Goal: Browse casually

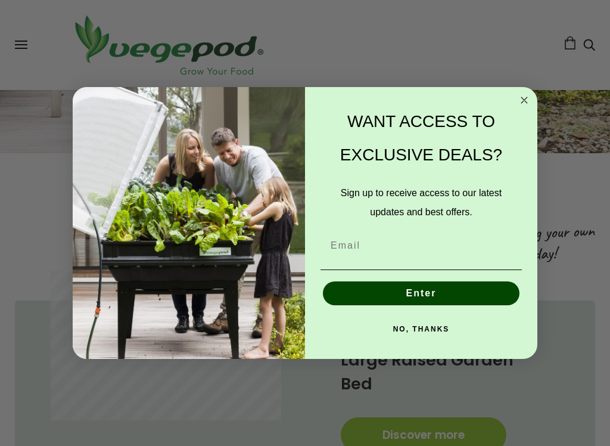
scroll to position [0, 190]
click at [432, 332] on button "NO, THANKS" at bounding box center [422, 329] width 202 height 24
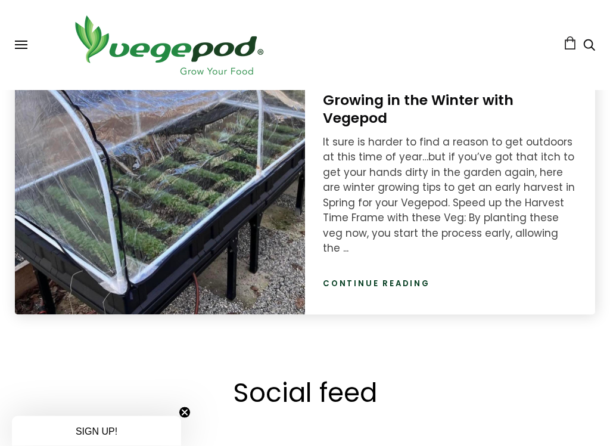
scroll to position [1617, 0]
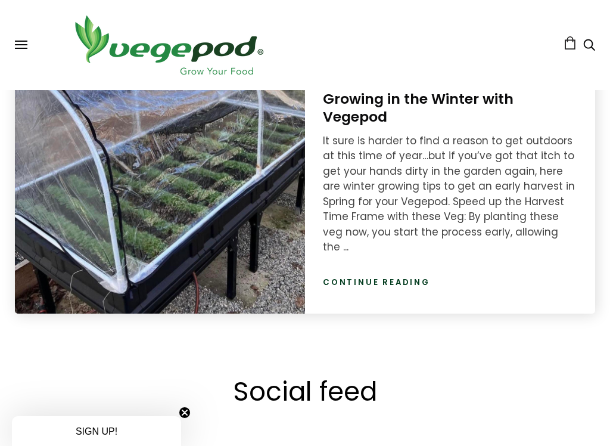
click at [387, 277] on link "Continue reading" at bounding box center [376, 283] width 107 height 12
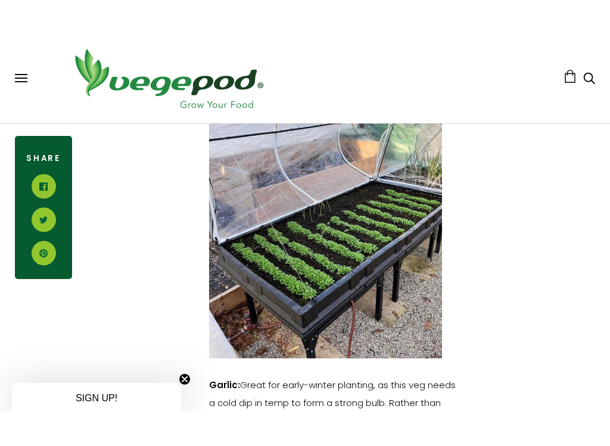
scroll to position [1298, 0]
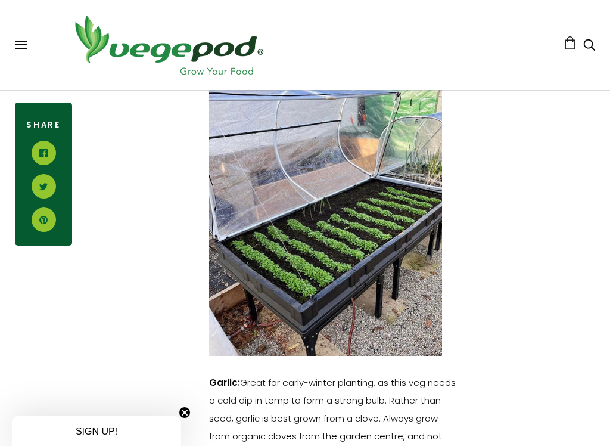
click at [410, 313] on img at bounding box center [325, 213] width 233 height 286
click at [426, 266] on img at bounding box center [325, 213] width 233 height 286
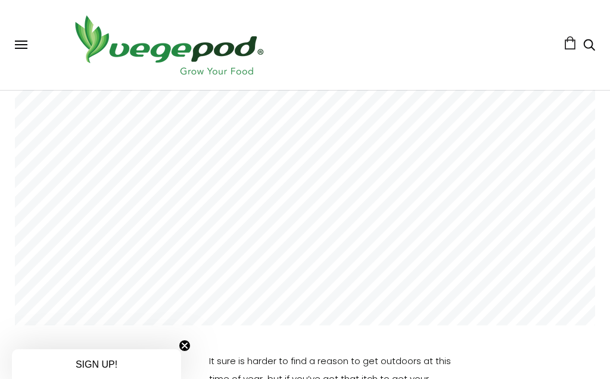
scroll to position [0, 0]
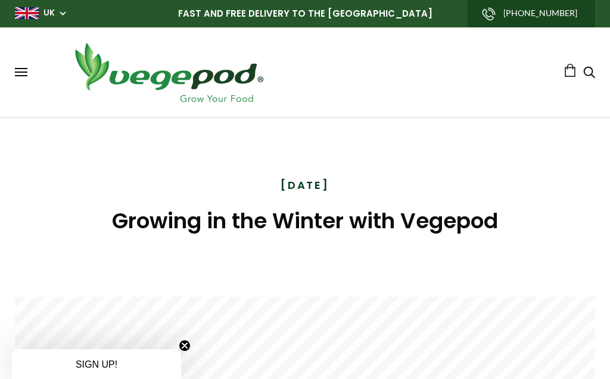
click at [574, 69] on link at bounding box center [570, 70] width 13 height 13
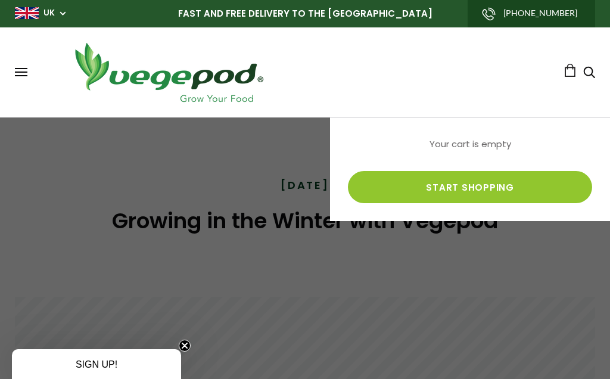
click at [606, 72] on div "Shop Vegepod Bundles Vegepods Stands & Trolleys Kitchen Garden Accessories & Ot…" at bounding box center [305, 72] width 610 height 66
click at [588, 67] on icon "Search" at bounding box center [590, 72] width 12 height 14
click at [529, 196] on link "Start shopping" at bounding box center [470, 187] width 244 height 32
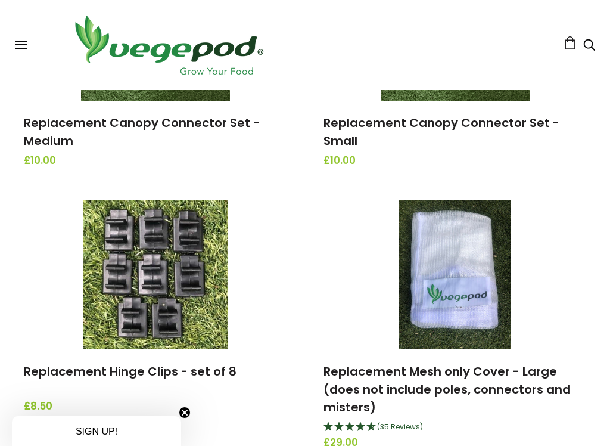
scroll to position [1908, 0]
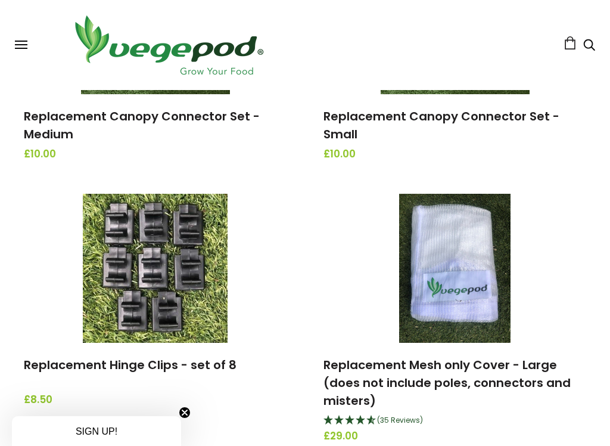
click at [27, 2] on header "Shop Vegepod Bundles Vegepods Stands & Trolleys Kitchen Garden Accessories & Ot…" at bounding box center [305, 45] width 610 height 90
